Goal: Task Accomplishment & Management: Use online tool/utility

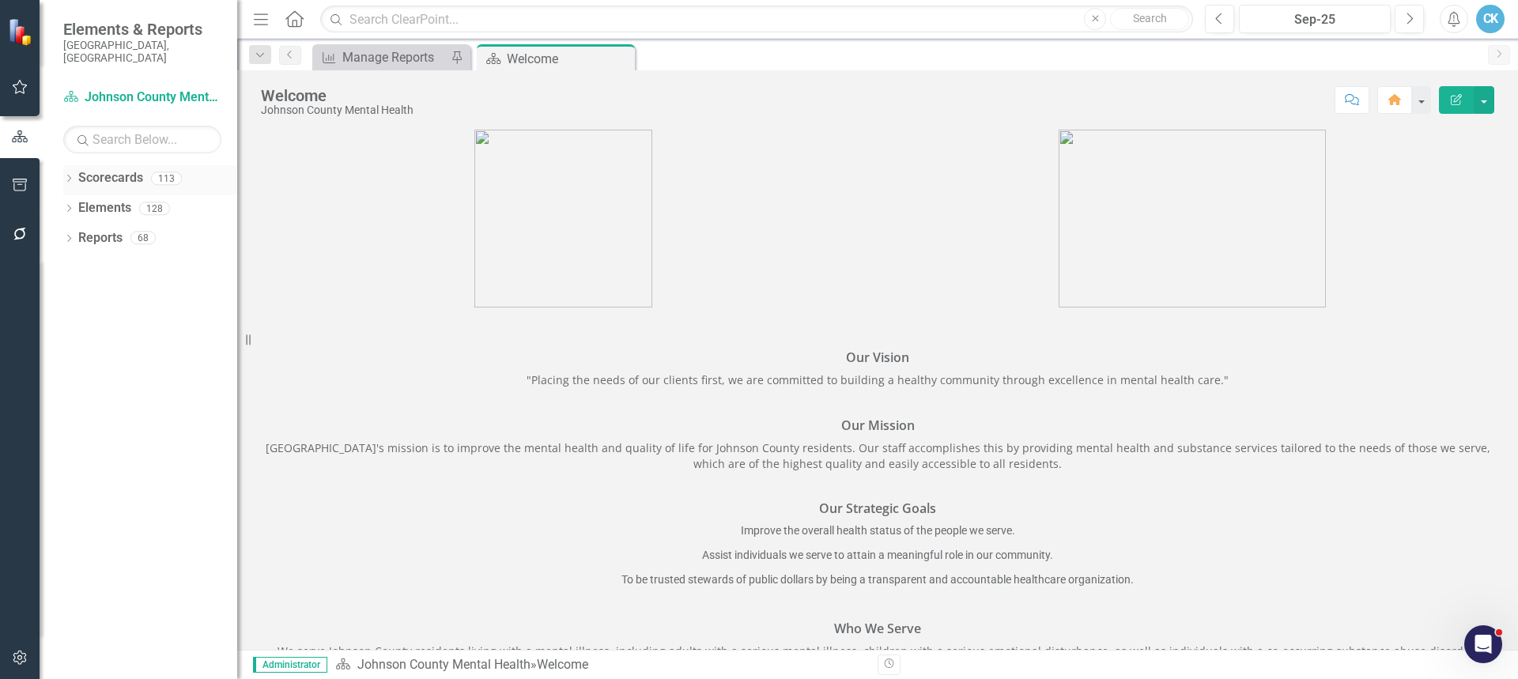
click at [69, 176] on icon "Dropdown" at bounding box center [68, 180] width 11 height 9
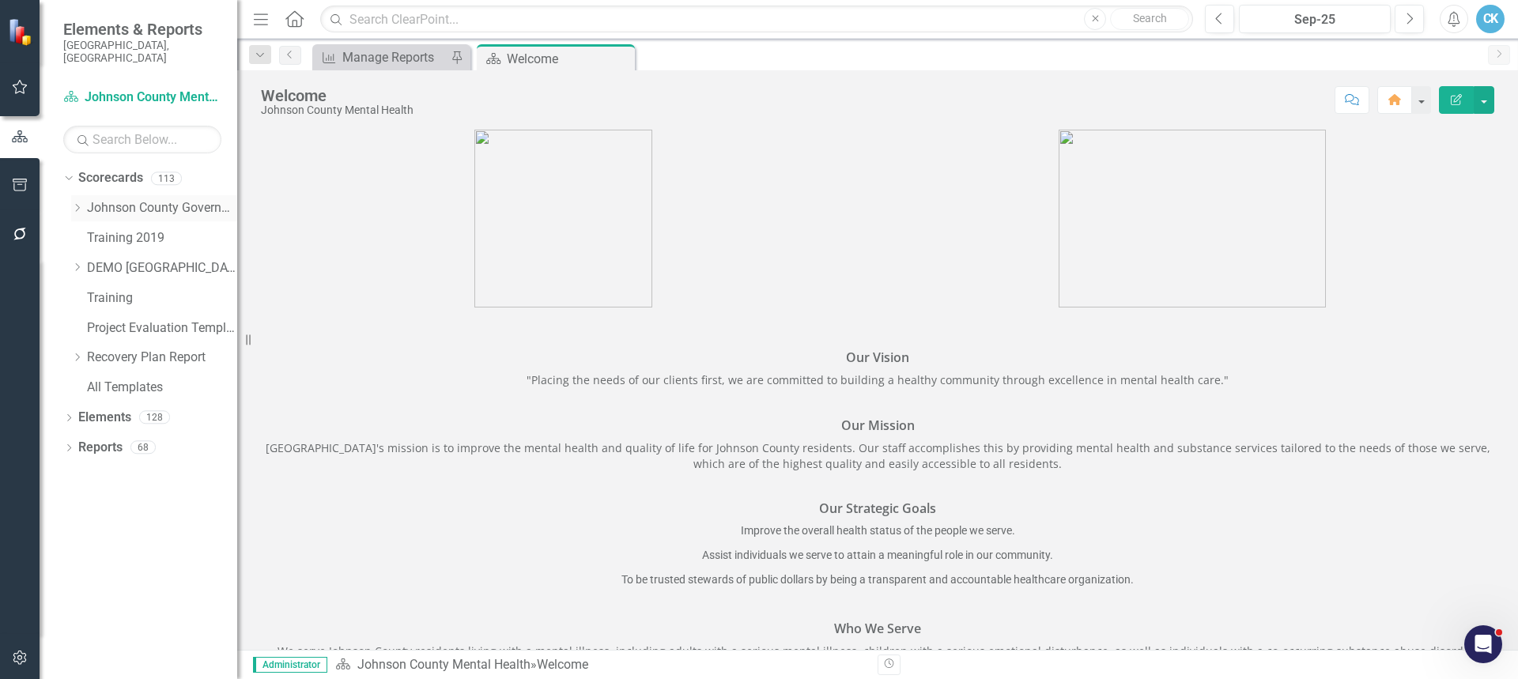
click at [76, 203] on icon "Dropdown" at bounding box center [77, 207] width 12 height 9
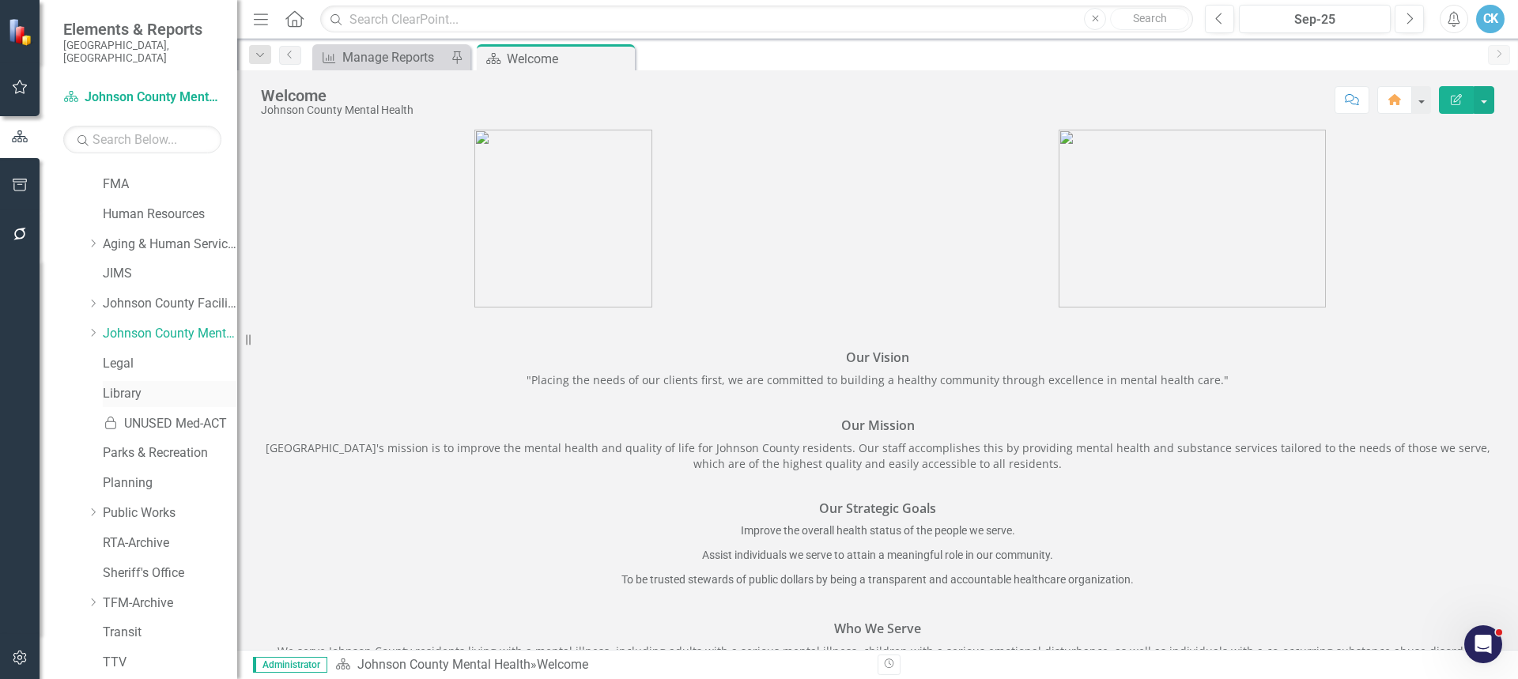
scroll to position [475, 0]
click at [161, 293] on link "Johnson County Facilities Management" at bounding box center [170, 302] width 134 height 18
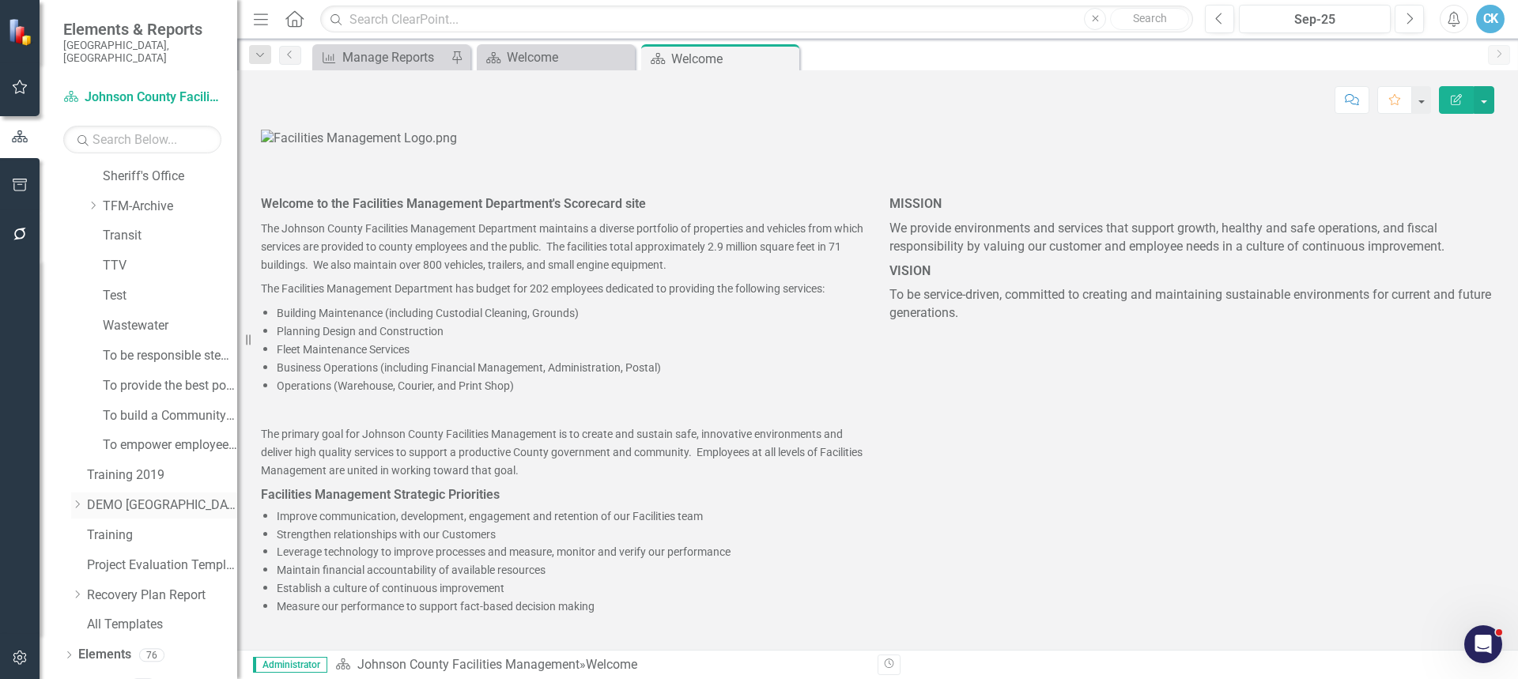
scroll to position [880, 0]
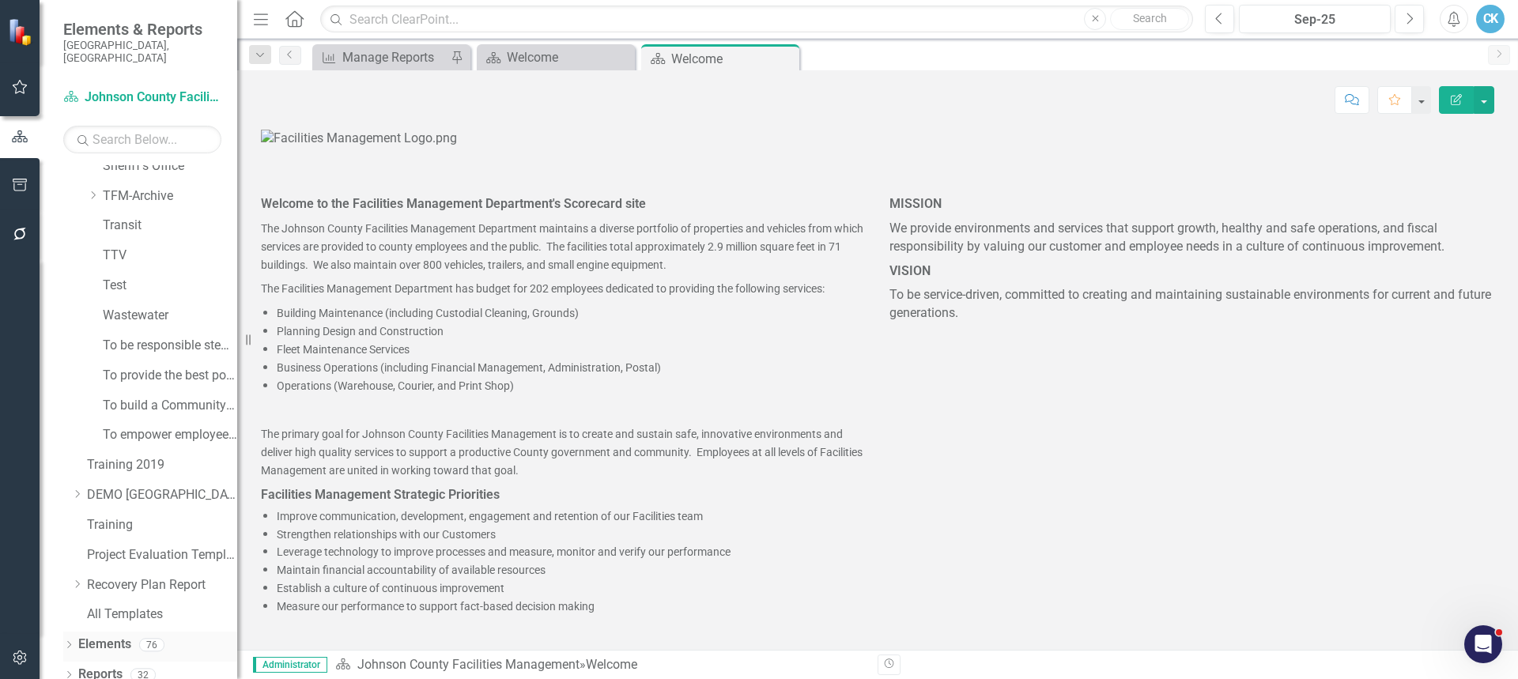
click at [104, 636] on link "Elements" at bounding box center [104, 645] width 53 height 18
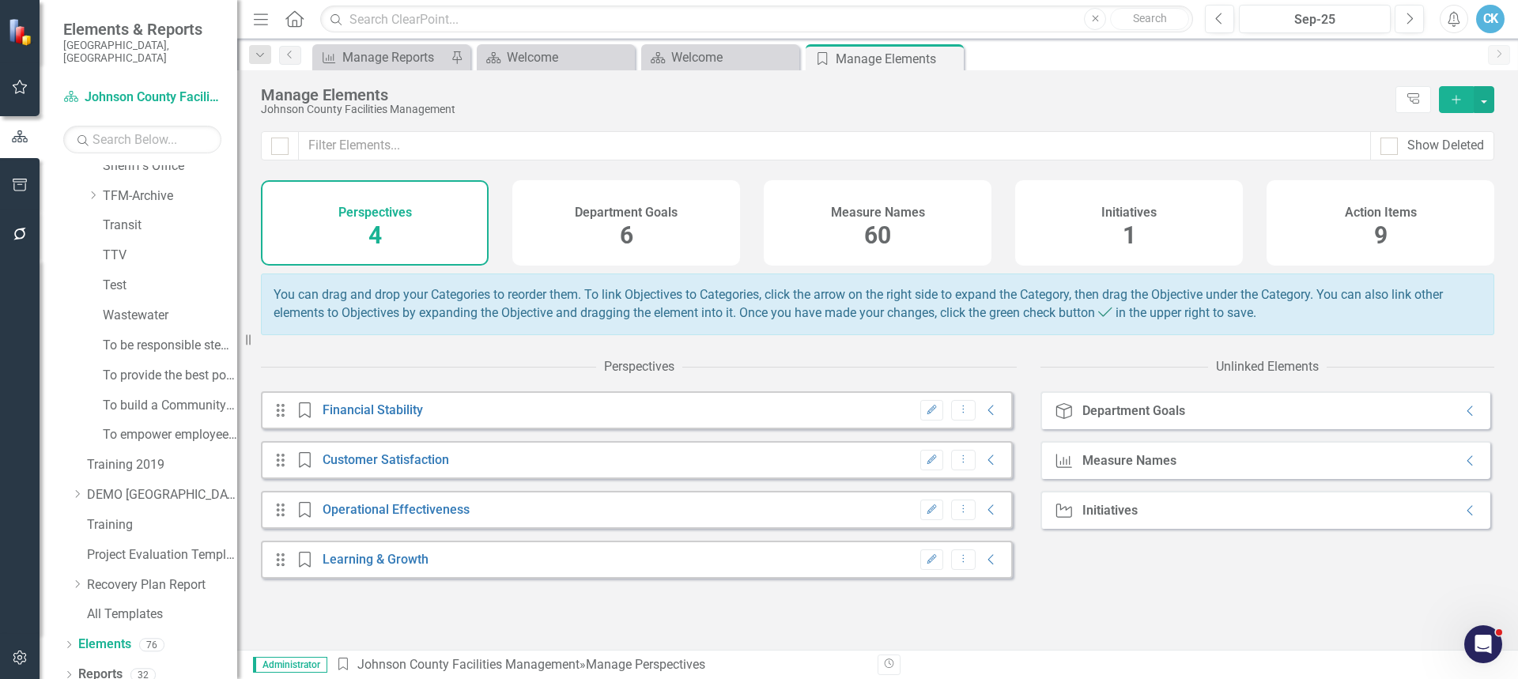
click at [877, 234] on span "60" at bounding box center [877, 235] width 27 height 28
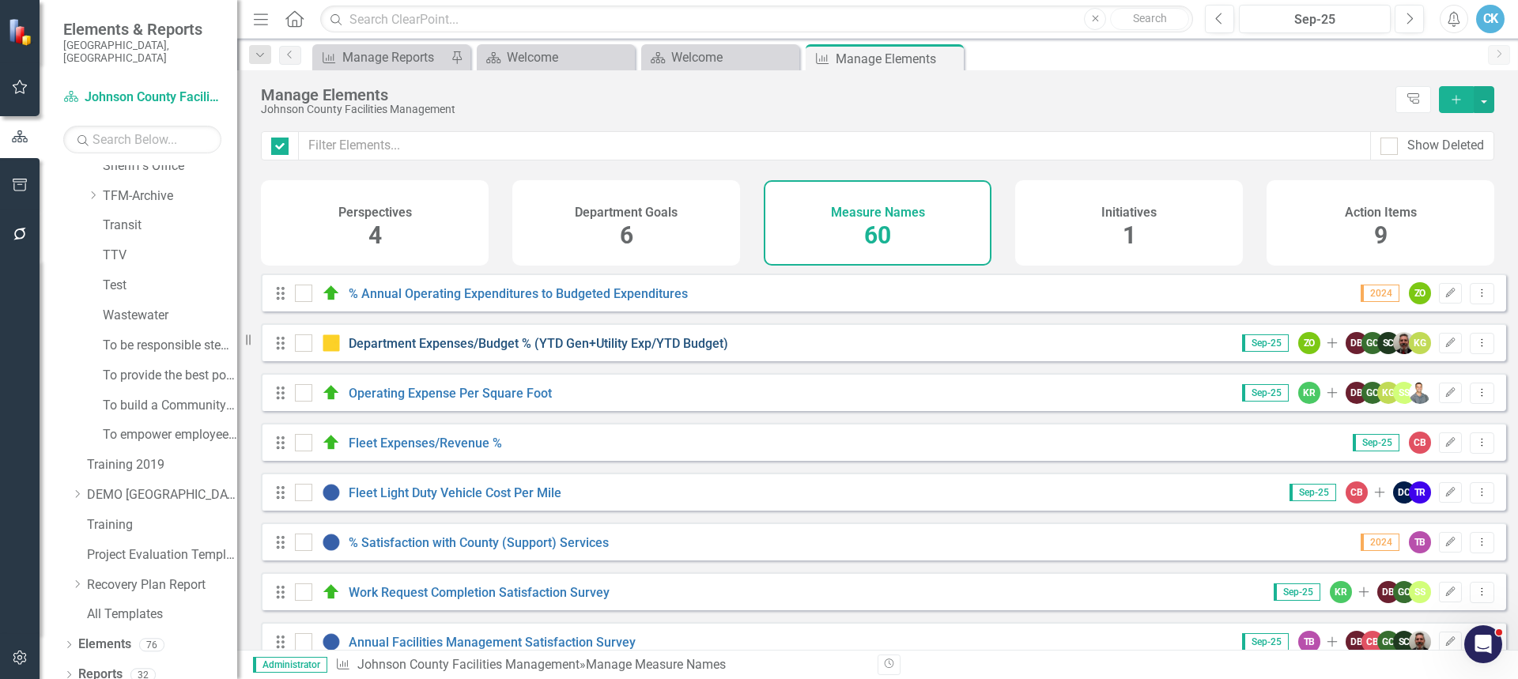
checkbox input "false"
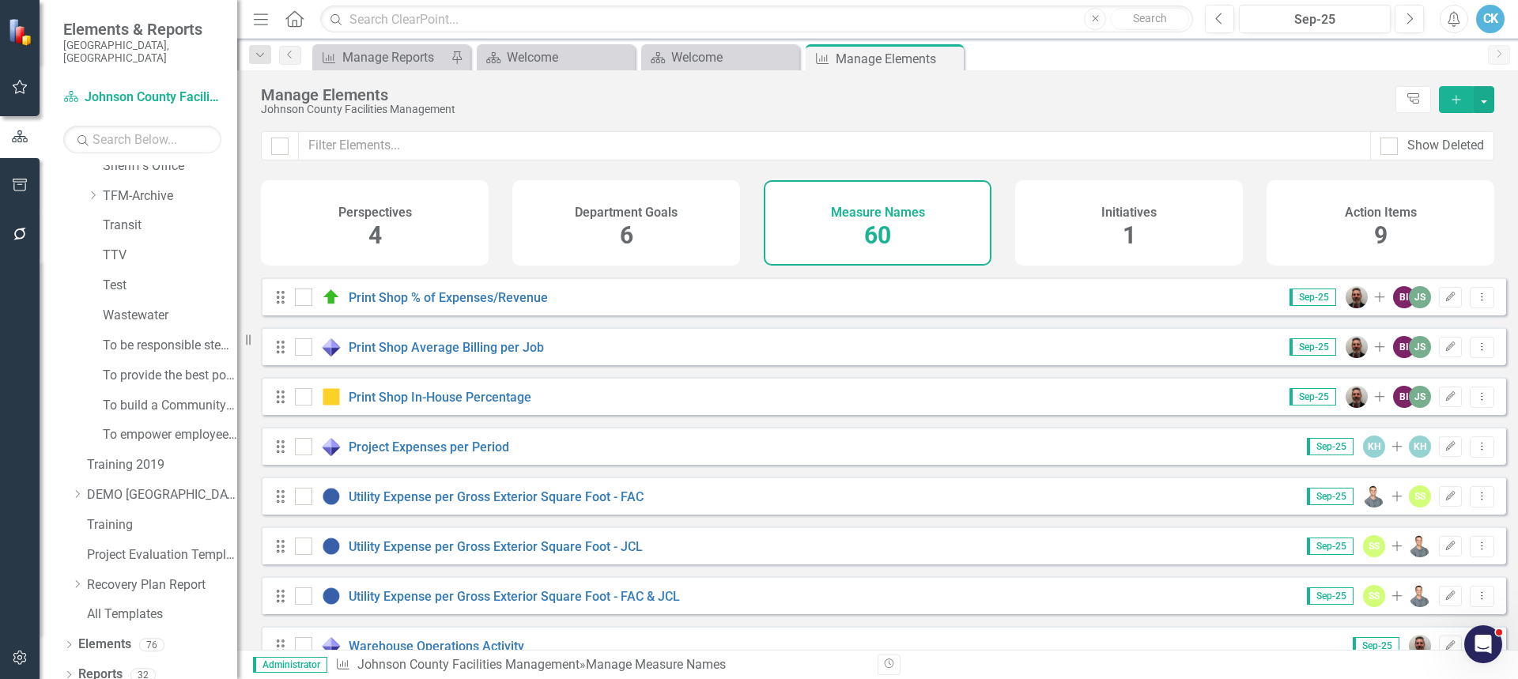
scroll to position [1819, 0]
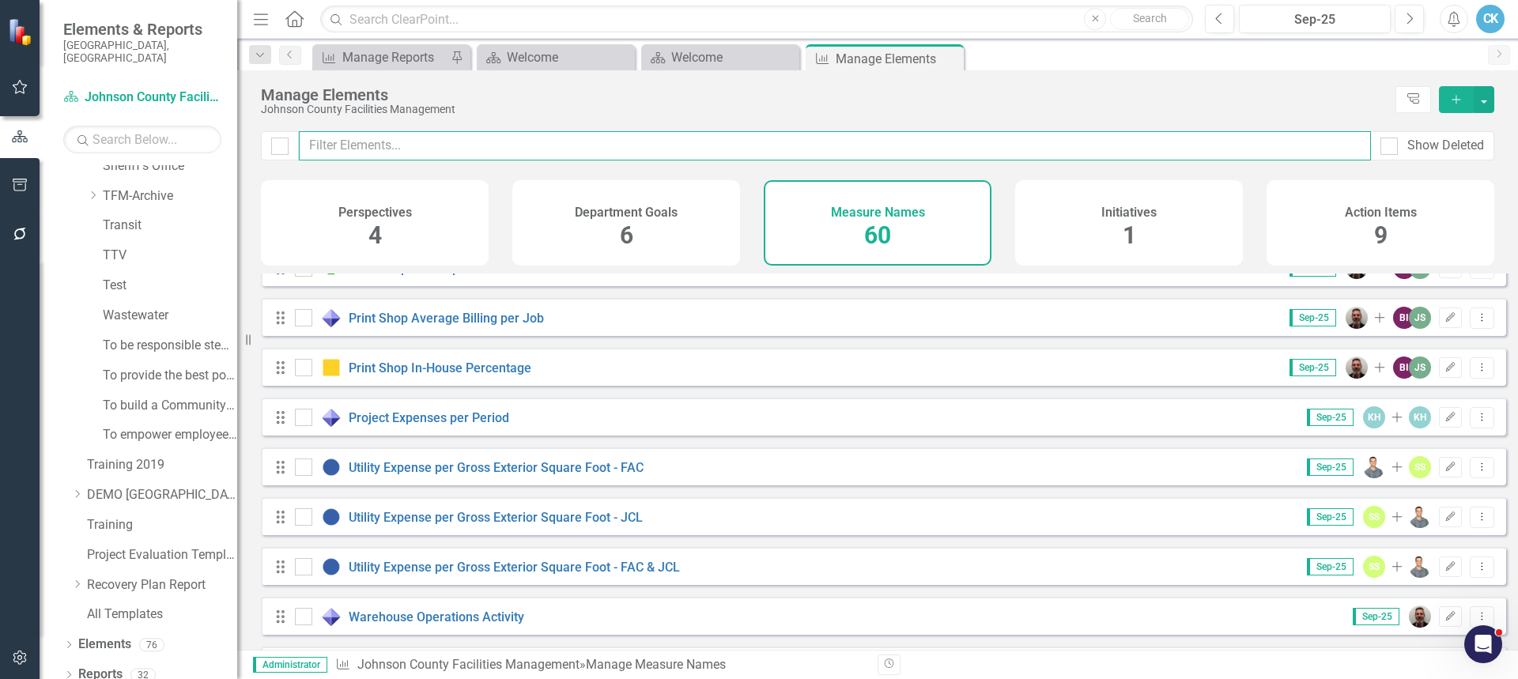
click at [486, 149] on input "text" at bounding box center [835, 145] width 1072 height 29
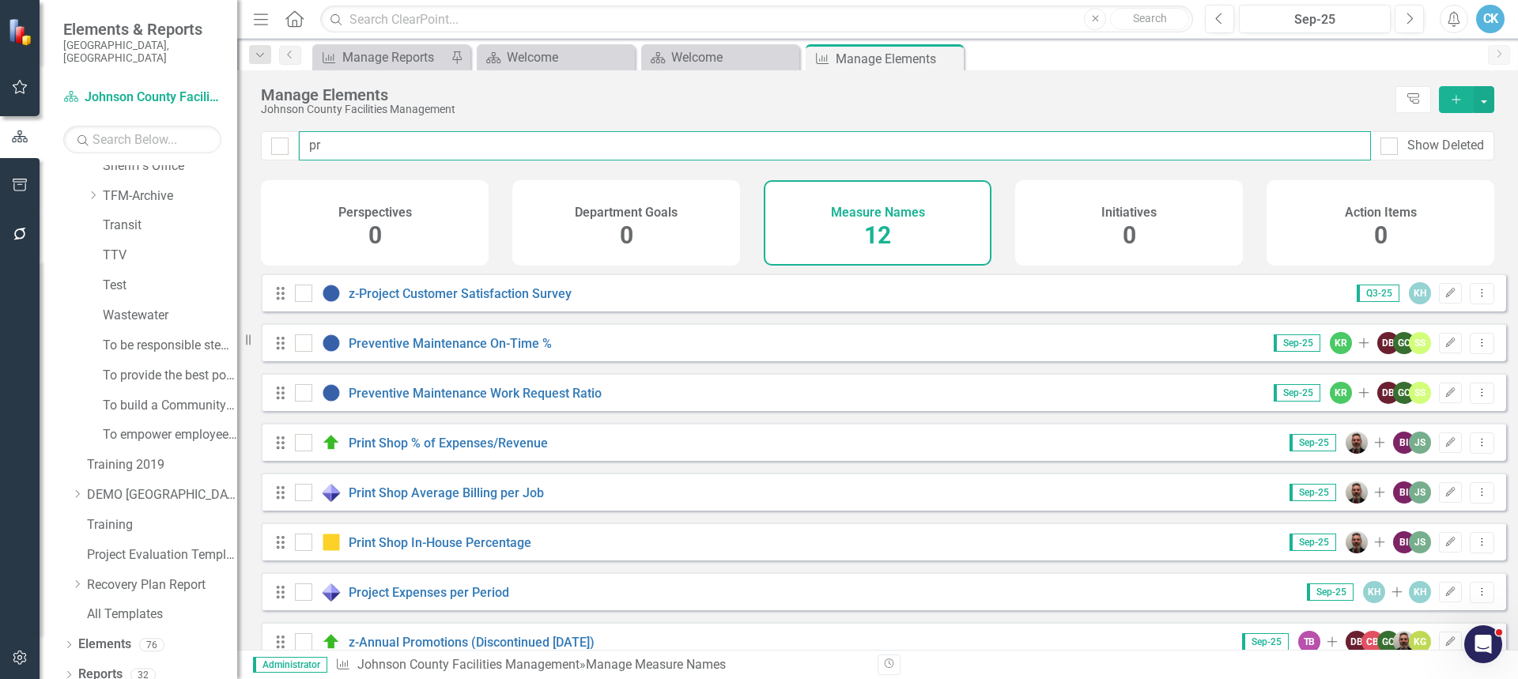
type input "pri"
checkbox input "false"
type input "prin"
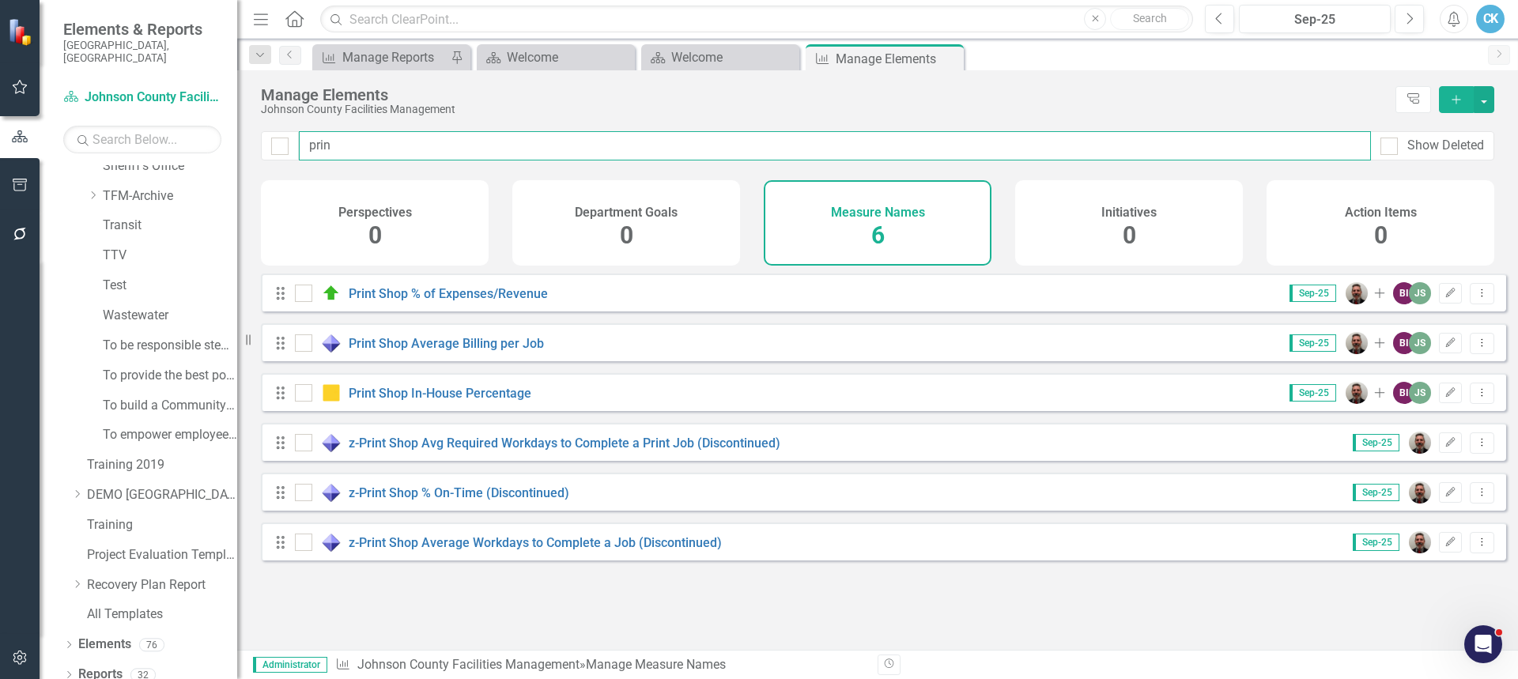
checkbox input "false"
type input "print"
checkbox input "false"
type input "print"
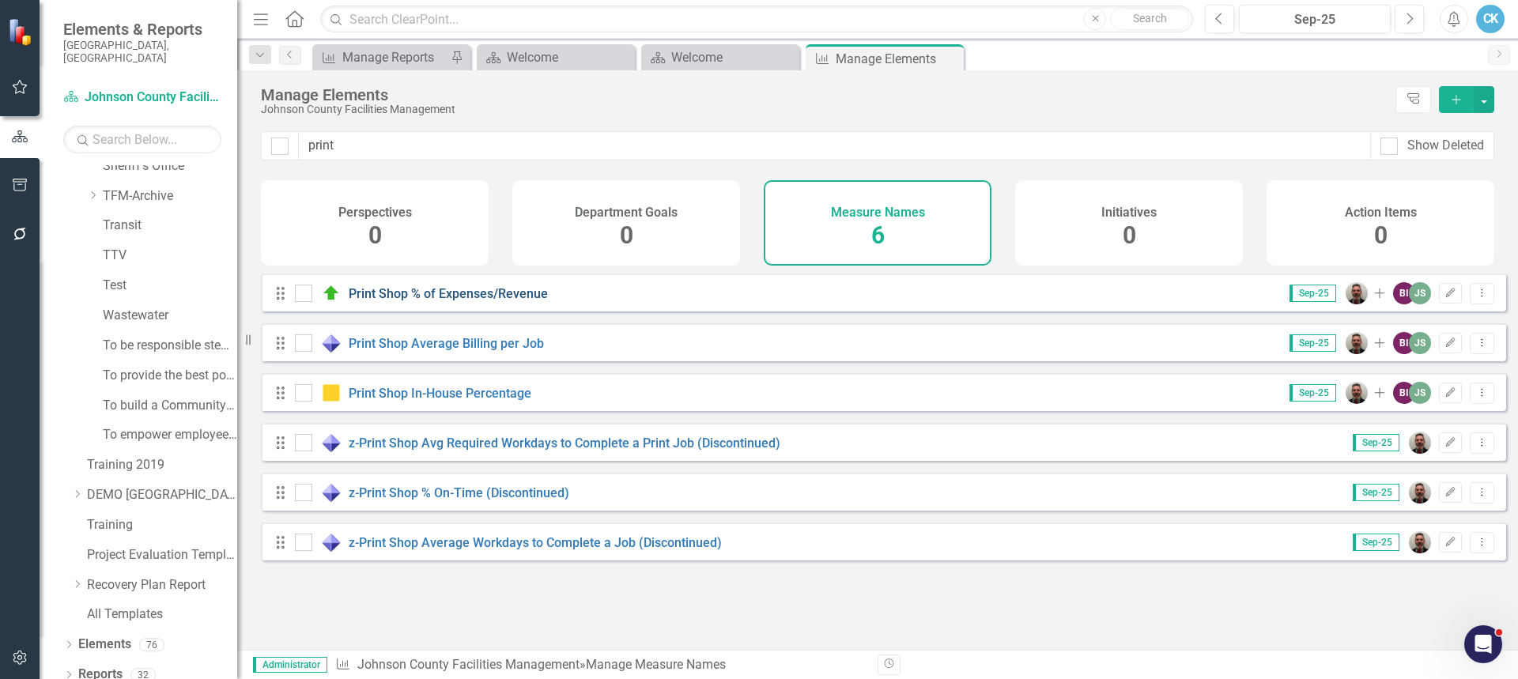
click at [503, 301] on link "Print Shop % of Expenses/Revenue" at bounding box center [448, 293] width 199 height 15
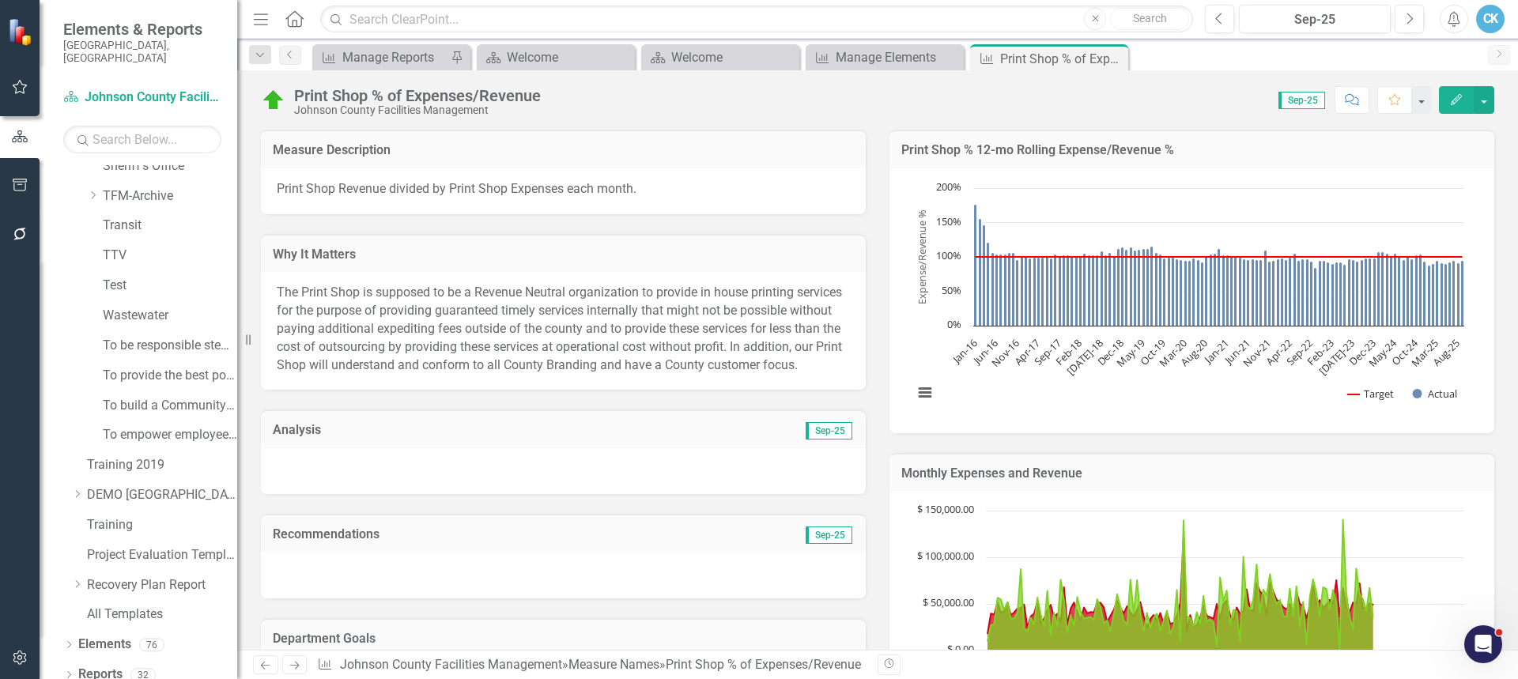
click at [1458, 100] on icon "button" at bounding box center [1456, 99] width 11 height 11
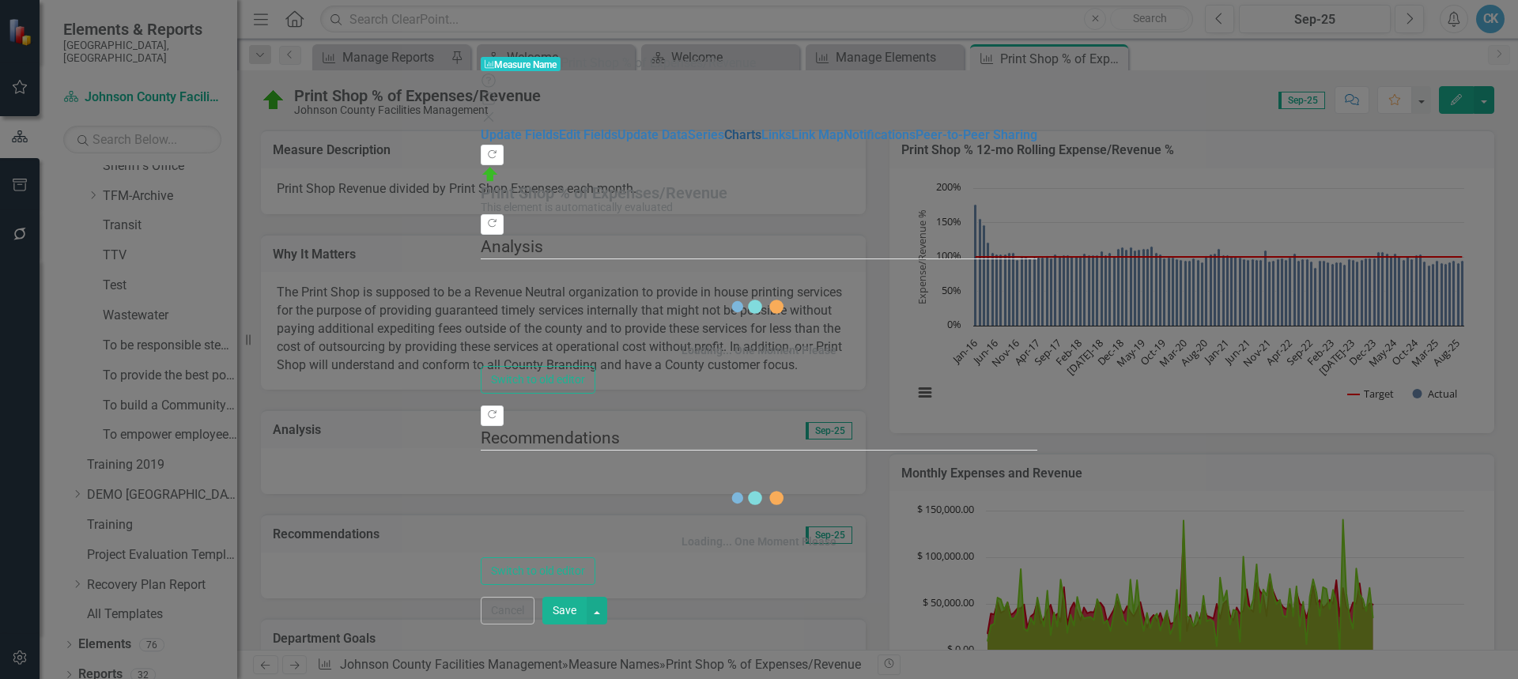
click at [724, 142] on link "Charts" at bounding box center [742, 134] width 37 height 15
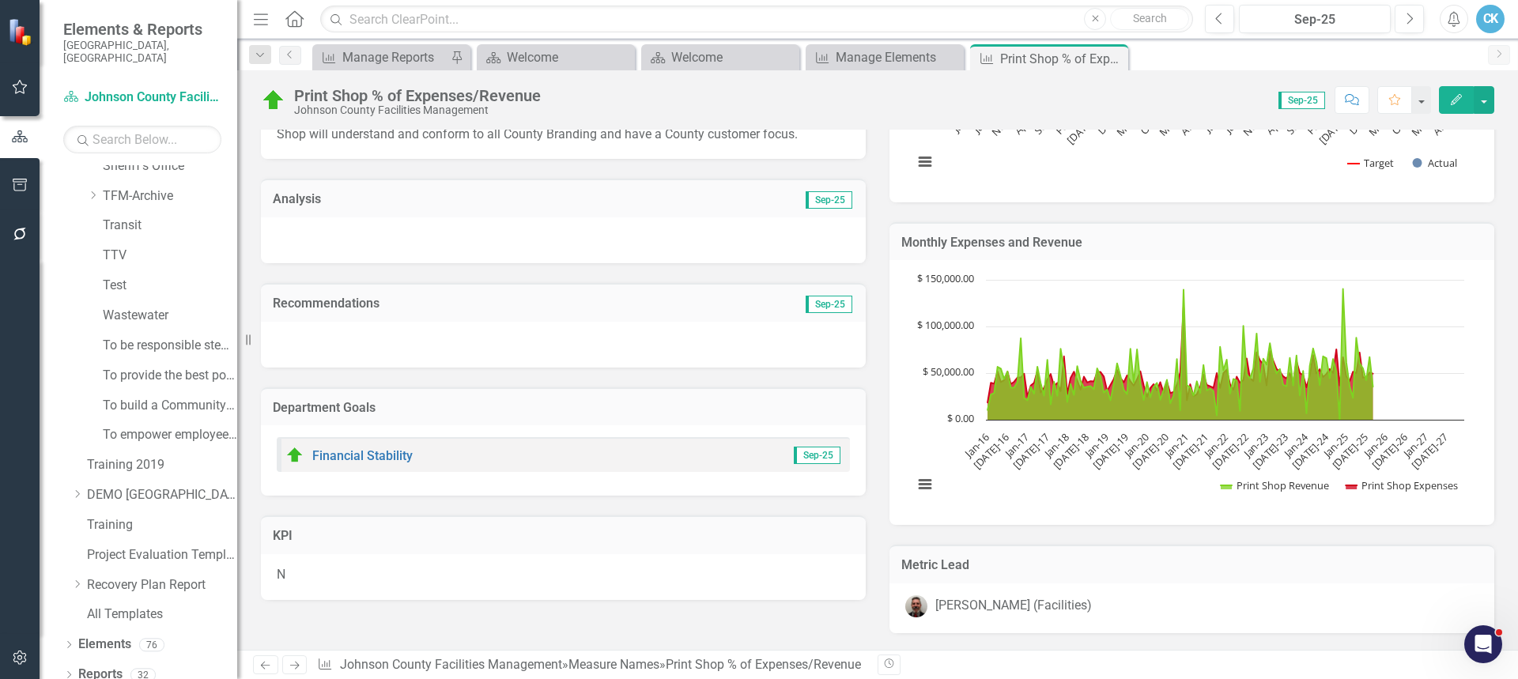
scroll to position [237, 0]
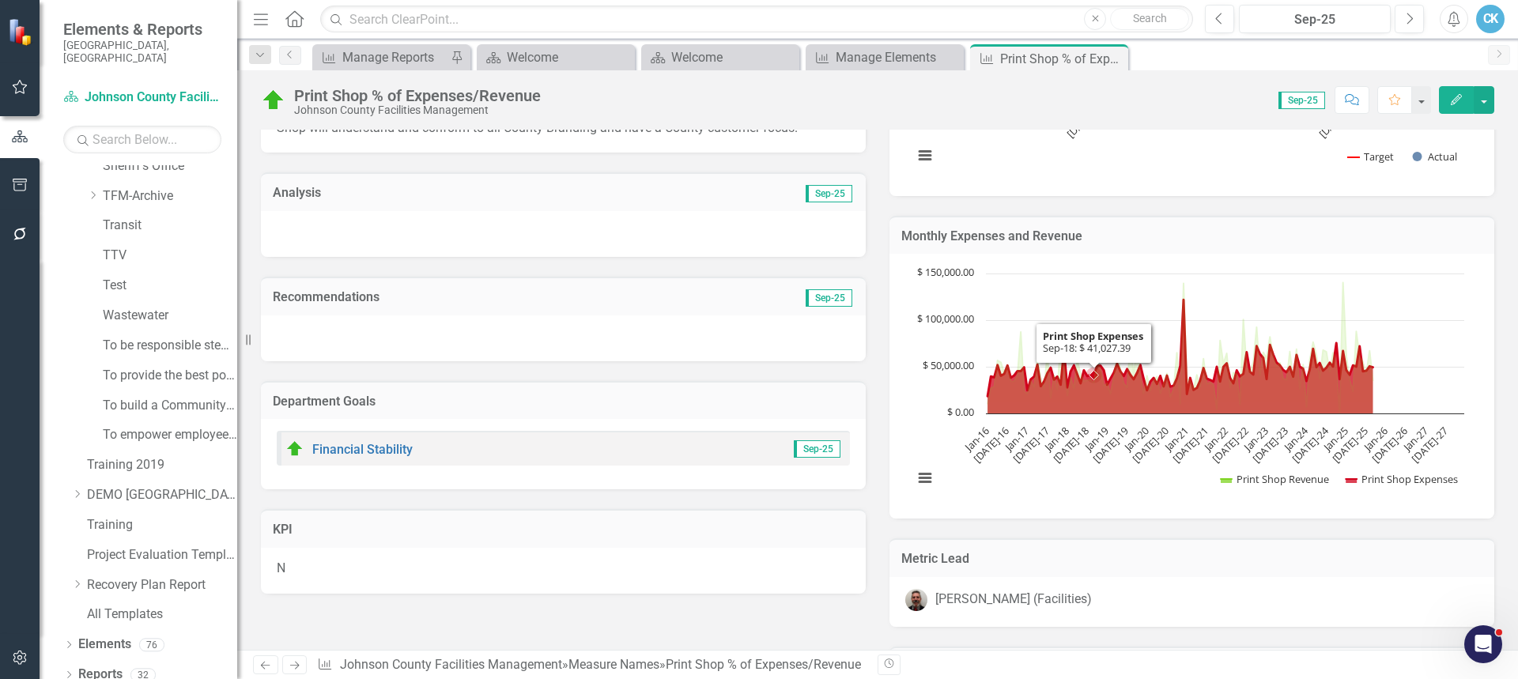
click at [1087, 275] on rect "Interactive chart" at bounding box center [1189, 384] width 567 height 237
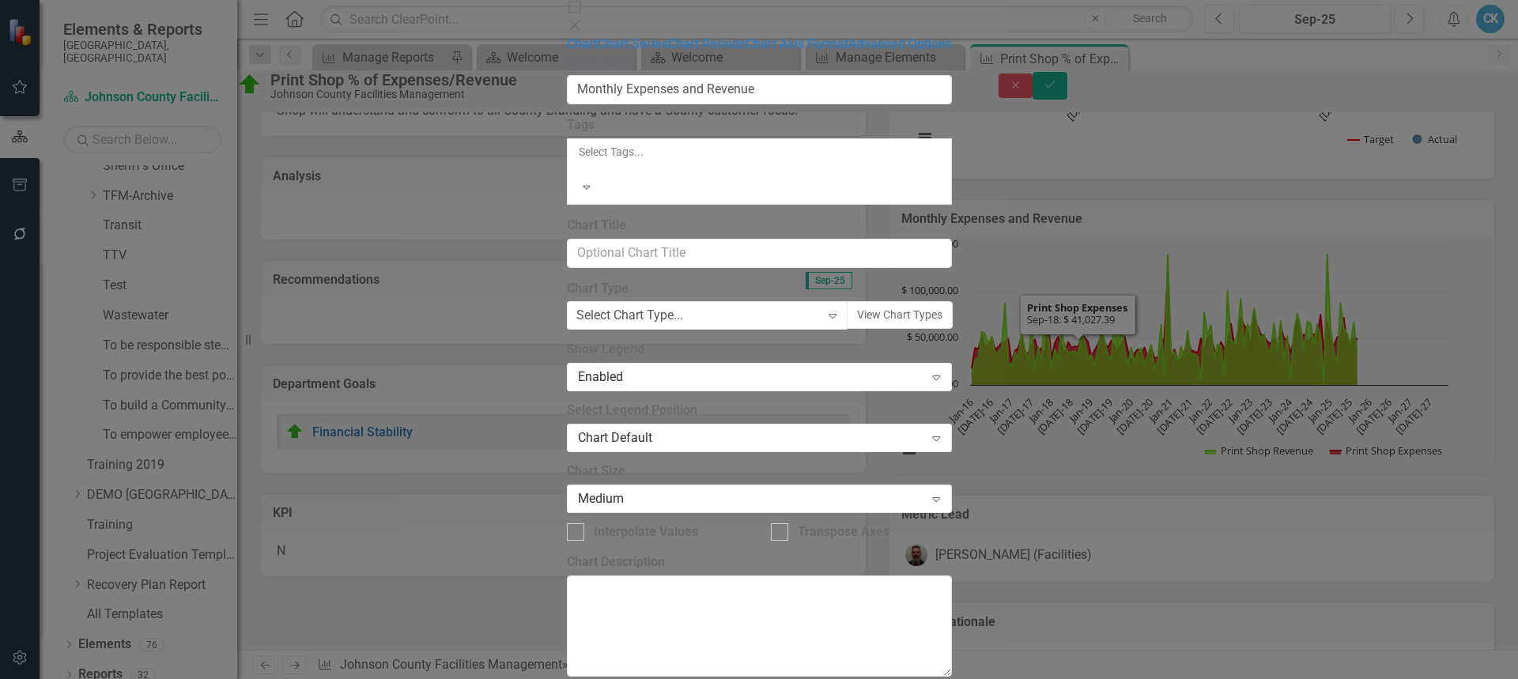
type input "Monthly Expenses and Revenue"
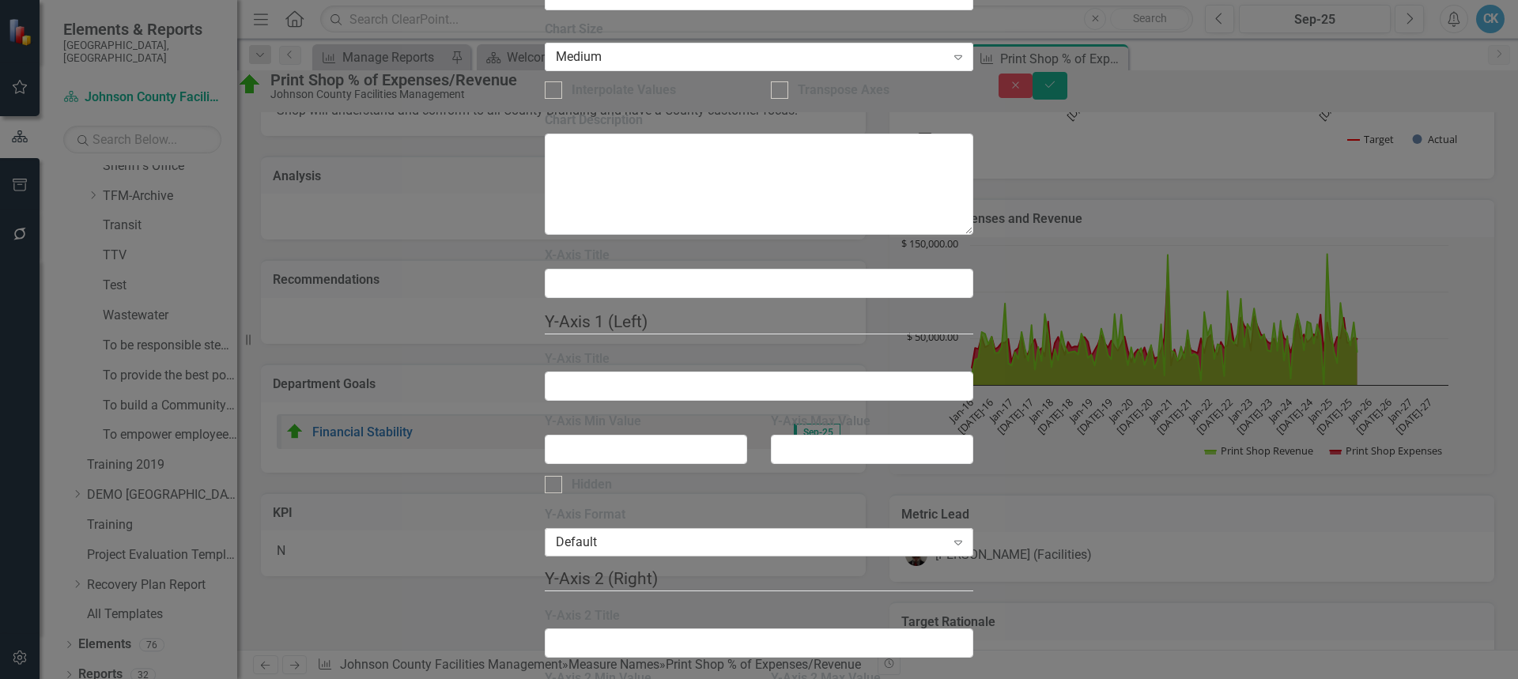
scroll to position [0, 0]
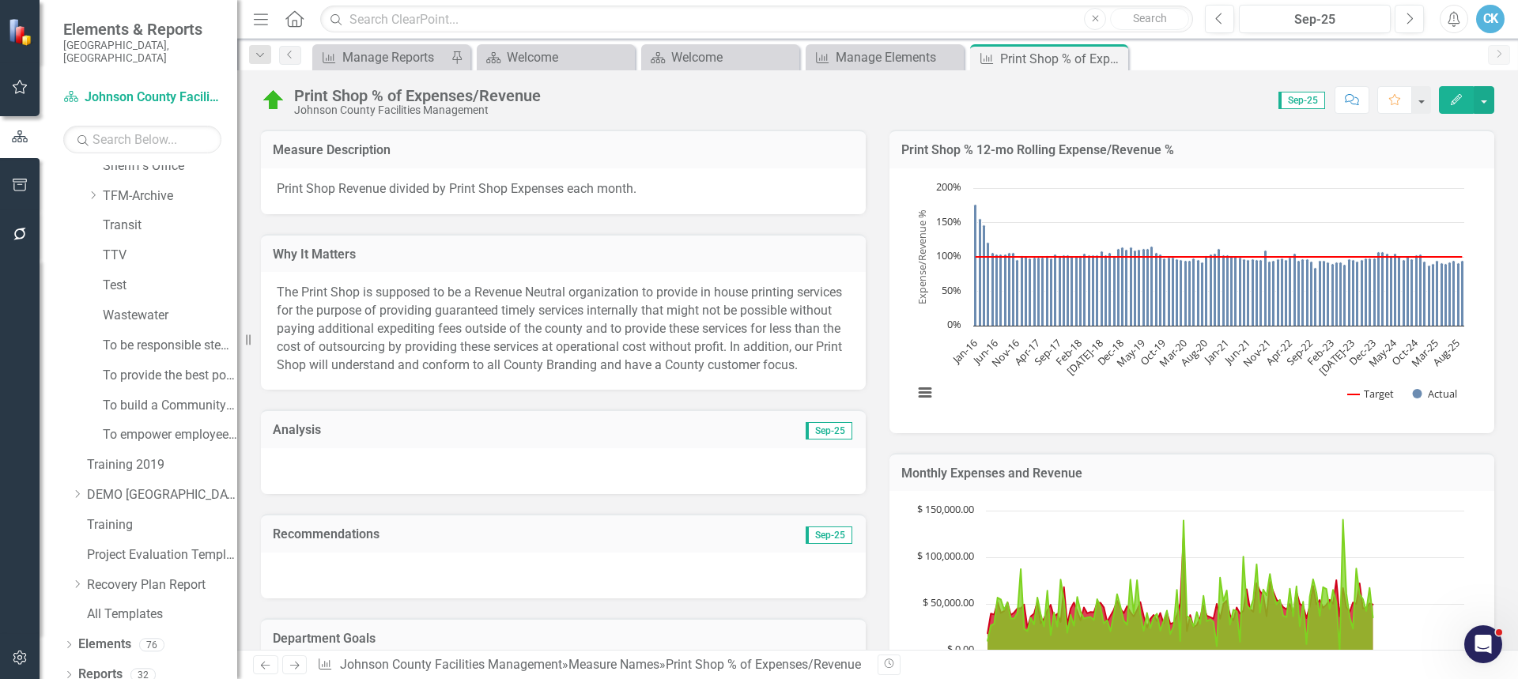
click at [608, 105] on div "Score: 0.00 Sep-25 Completed Comment Favorite Edit" at bounding box center [1022, 99] width 946 height 27
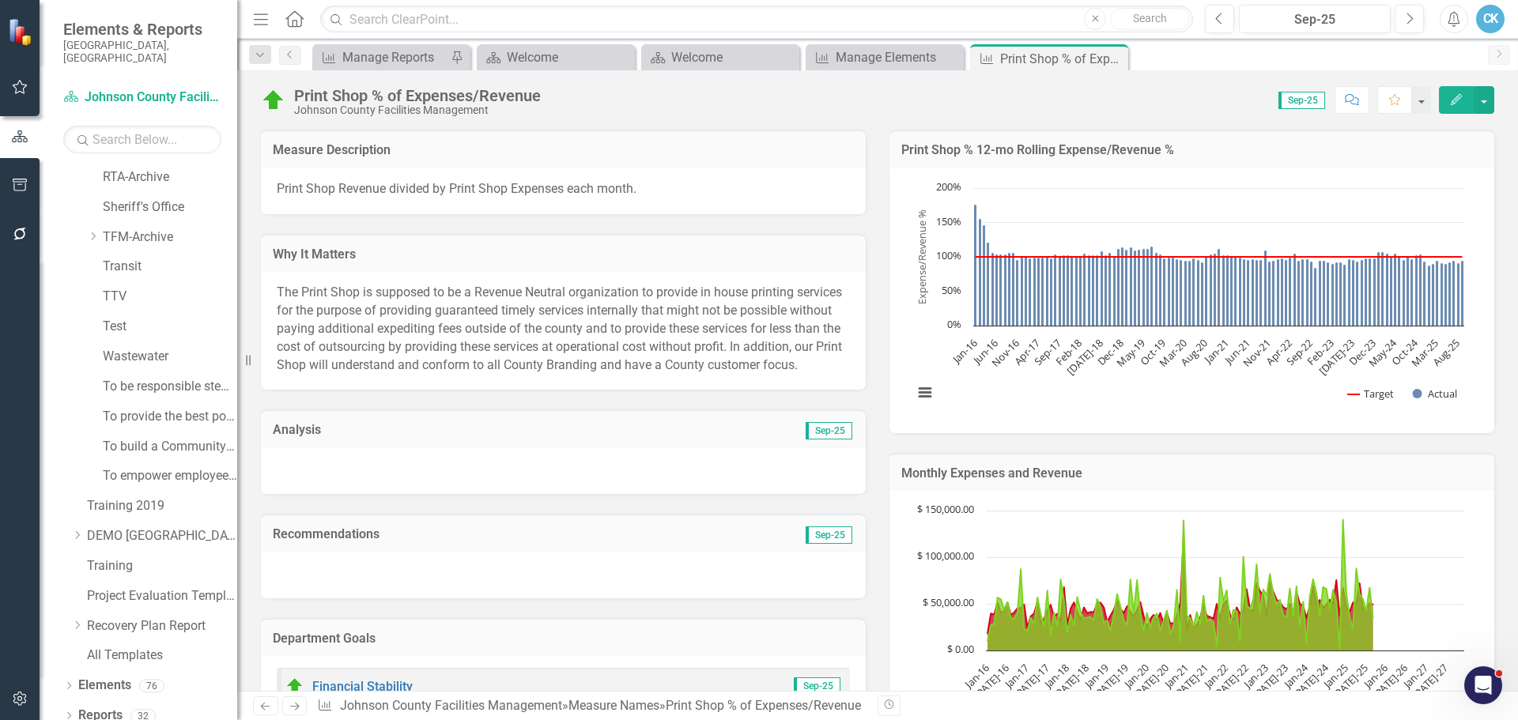
scroll to position [839, 0]
